Goal: Find contact information

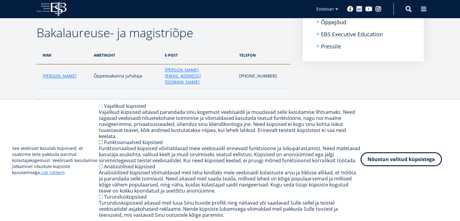
click at [381, 160] on button "Nõustun valitud küpsistega" at bounding box center [401, 159] width 81 height 14
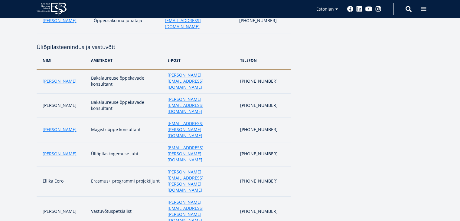
scroll to position [206, 0]
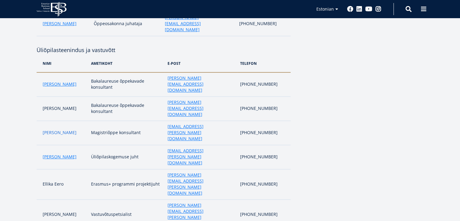
click at [54, 130] on link "[PERSON_NAME]" at bounding box center [60, 133] width 34 height 6
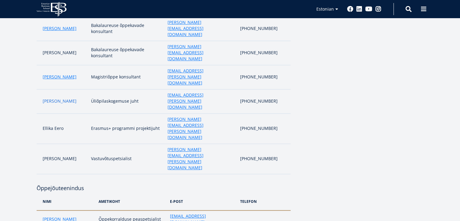
scroll to position [262, 0]
click at [52, 216] on link "[PERSON_NAME]" at bounding box center [60, 219] width 34 height 6
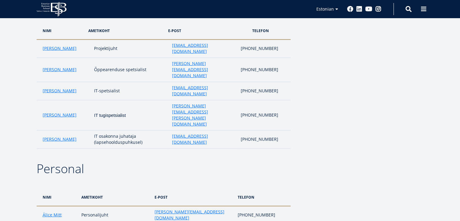
scroll to position [1225, 0]
